Goal: Task Accomplishment & Management: Manage account settings

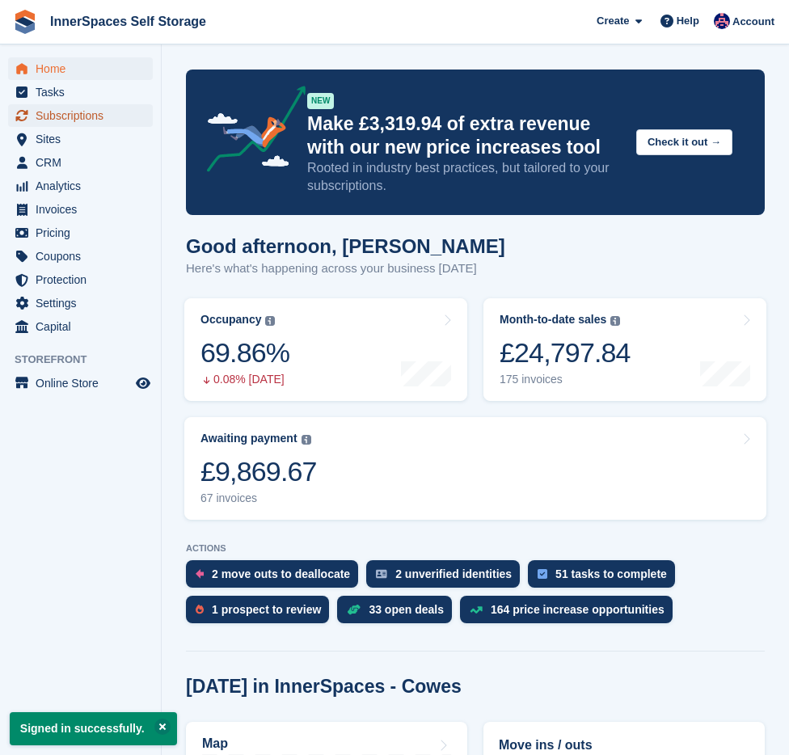
click at [48, 114] on span "Subscriptions" at bounding box center [84, 115] width 97 height 23
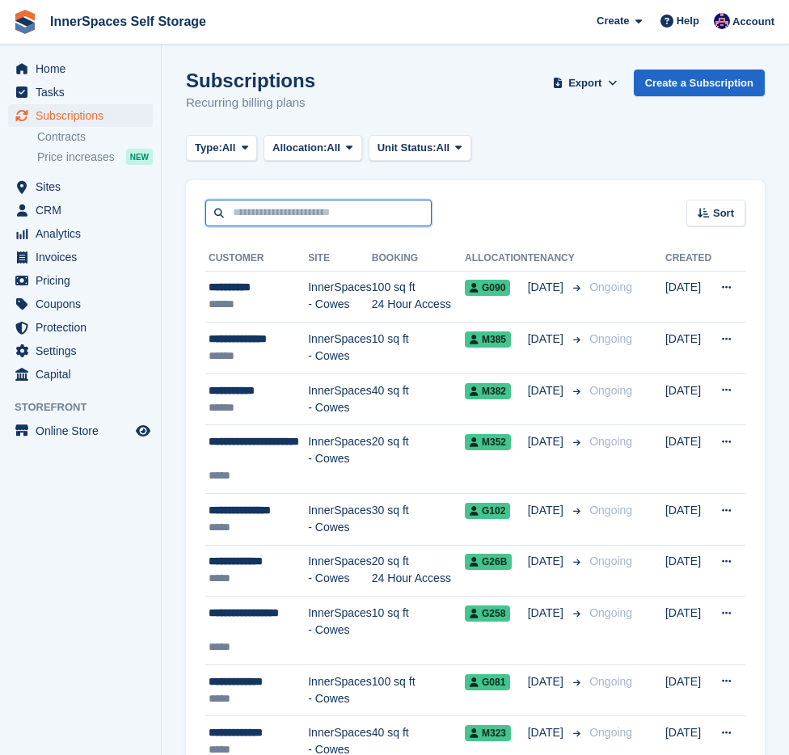
click at [321, 216] on input "text" at bounding box center [318, 213] width 226 height 27
paste input "********"
type input "********"
